Goal: Find specific page/section: Find specific page/section

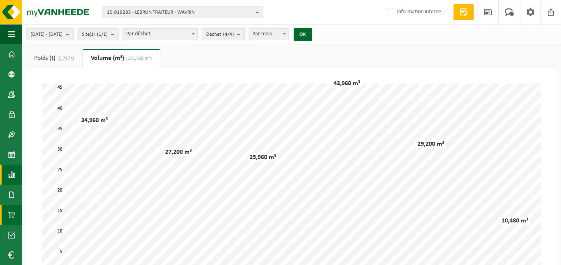
click at [12, 210] on span at bounding box center [11, 215] width 7 height 20
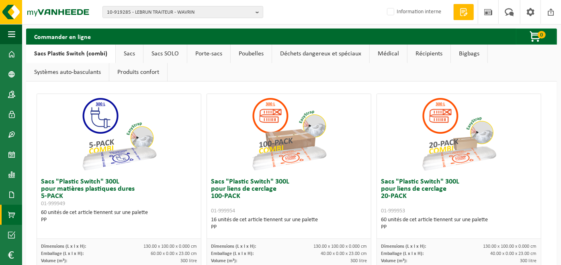
click at [249, 54] on link "Poubelles" at bounding box center [250, 54] width 41 height 18
